Goal: Find specific page/section: Locate item on page

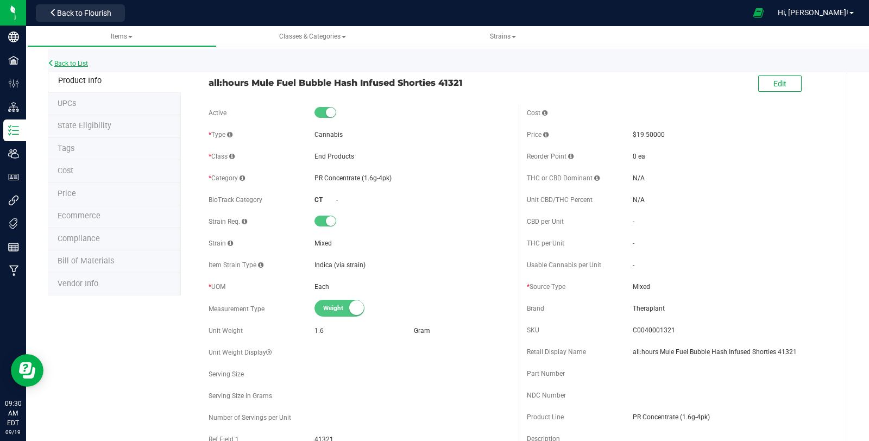
drag, startPoint x: 0, startPoint y: 0, endPoint x: 81, endPoint y: 61, distance: 101.9
click at [81, 61] on link "Back to List" at bounding box center [68, 64] width 40 height 8
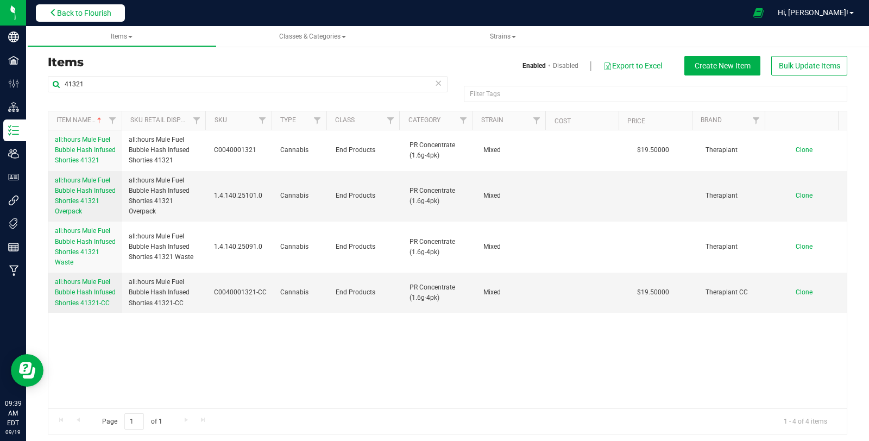
click at [100, 14] on span "Back to Flourish" at bounding box center [84, 13] width 54 height 9
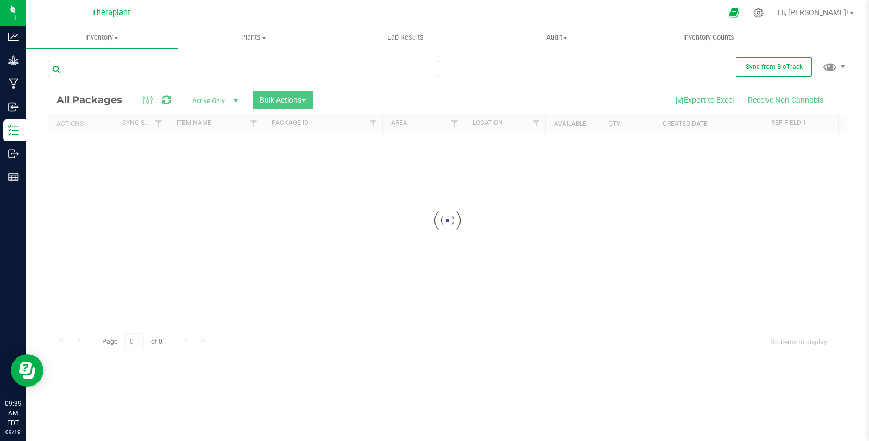
click at [144, 71] on input "text" at bounding box center [243, 69] width 391 height 16
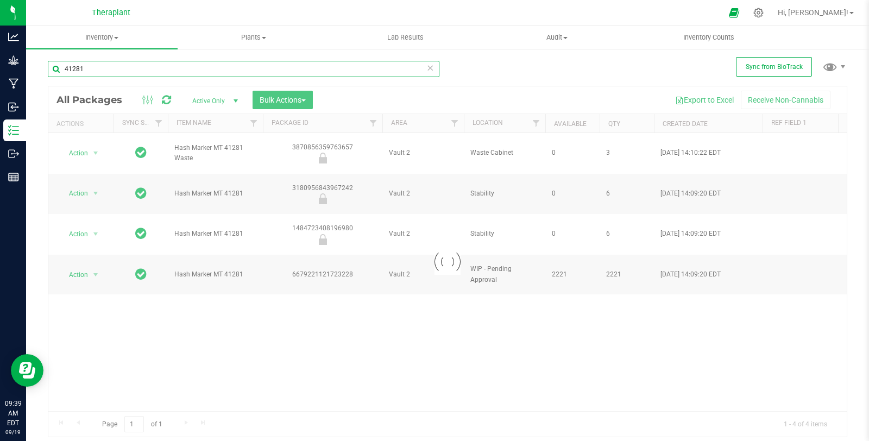
type input "41281"
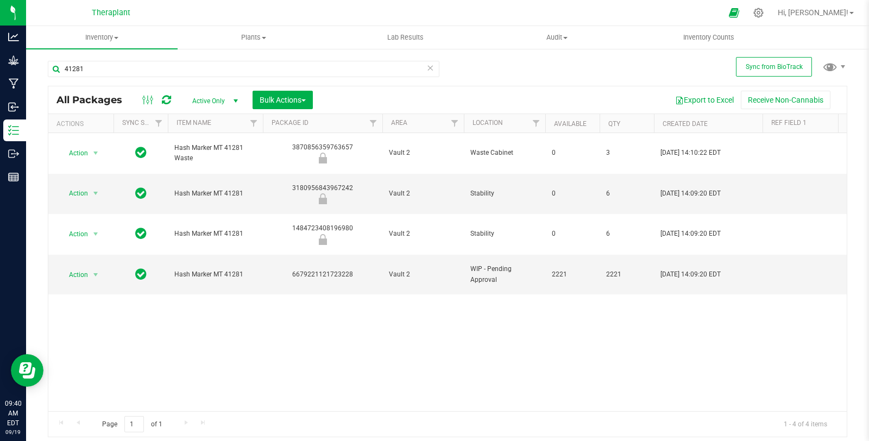
drag, startPoint x: 187, startPoint y: 78, endPoint x: 42, endPoint y: 62, distance: 146.3
click at [42, 62] on div "Sync from BioTrack 41281 All Packages Active Only Active Only Lab Samples Locke…" at bounding box center [447, 213] width 843 height 331
drag, startPoint x: 278, startPoint y: 257, endPoint x: 282, endPoint y: 249, distance: 9.5
click at [278, 257] on div "Action Action Edit attributes Global inventory Locate package Package audit log…" at bounding box center [447, 272] width 798 height 278
drag, startPoint x: 284, startPoint y: 238, endPoint x: 375, endPoint y: 249, distance: 91.2
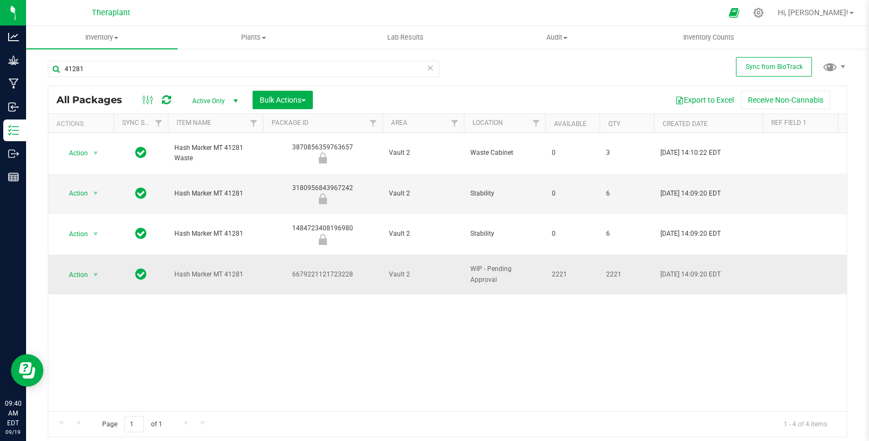
click at [375, 255] on td "6679221121723228" at bounding box center [322, 275] width 119 height 40
copy div "6679221121723228"
click at [567, 302] on div "Action Action Edit attributes Global inventory Locate package Package audit log…" at bounding box center [447, 272] width 798 height 278
